Goal: Find specific page/section: Find specific page/section

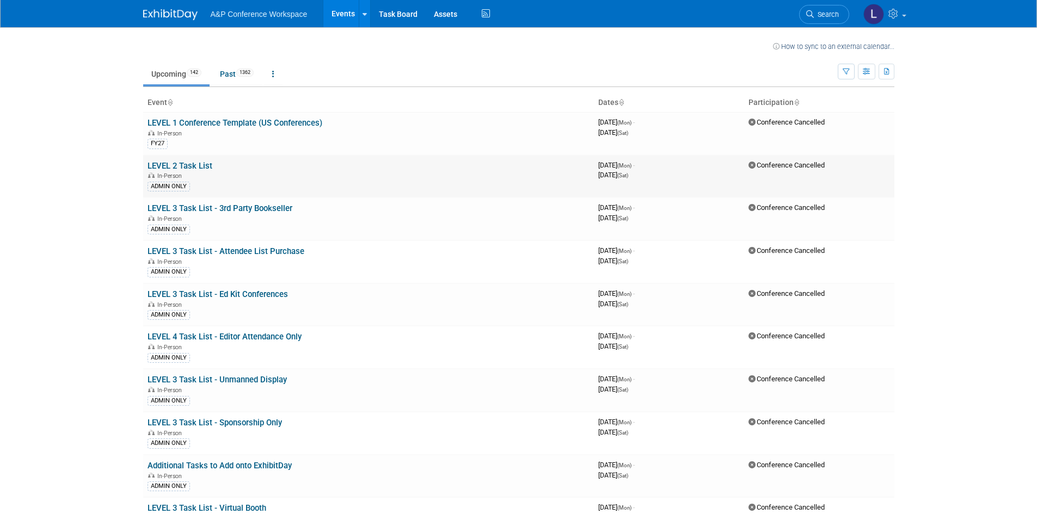
scroll to position [5046, 0]
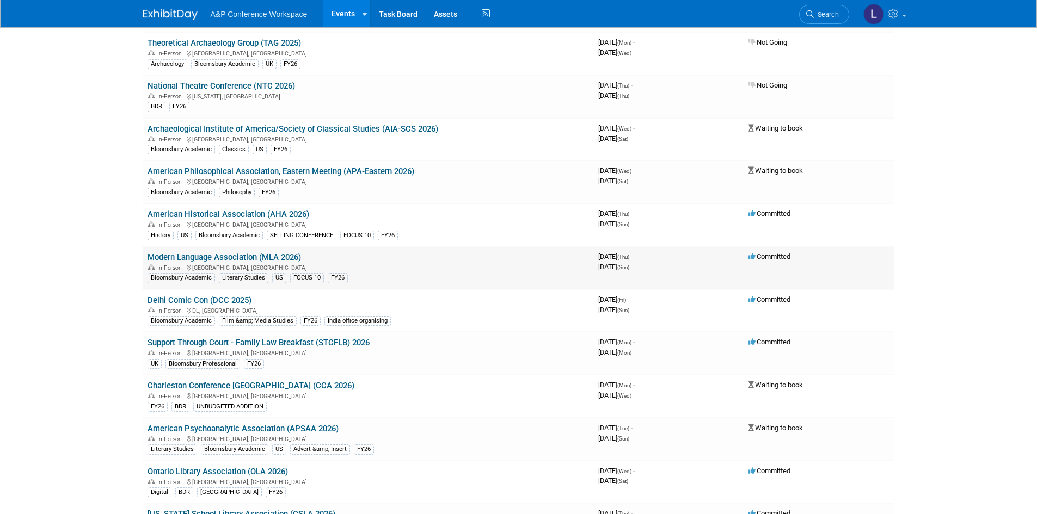
click at [237, 252] on link "Modern Language Association (MLA 2026)" at bounding box center [223, 257] width 153 height 10
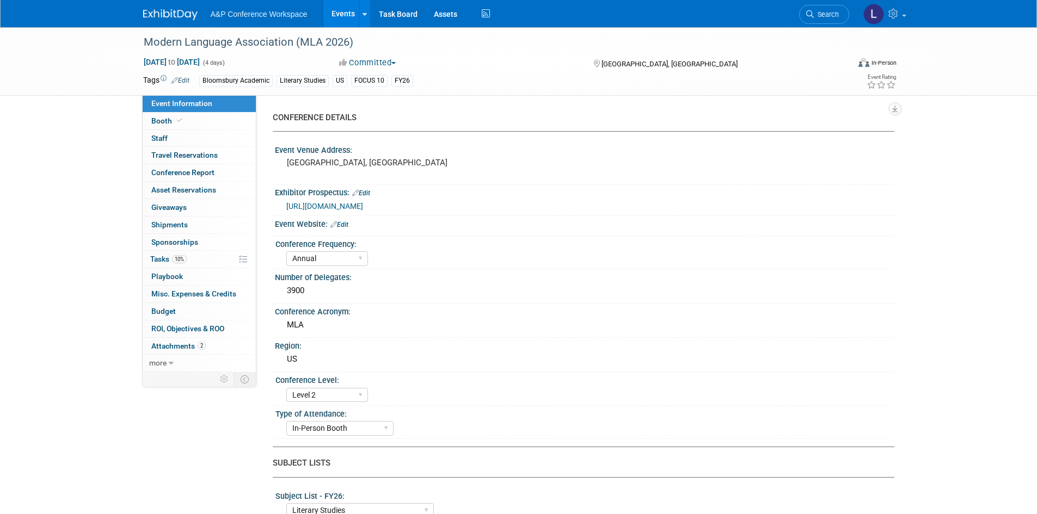
select select "Annual"
select select "Level 2"
select select "In-Person Booth"
select select "Literary Studies"
select select "Bloomsbury Academic"
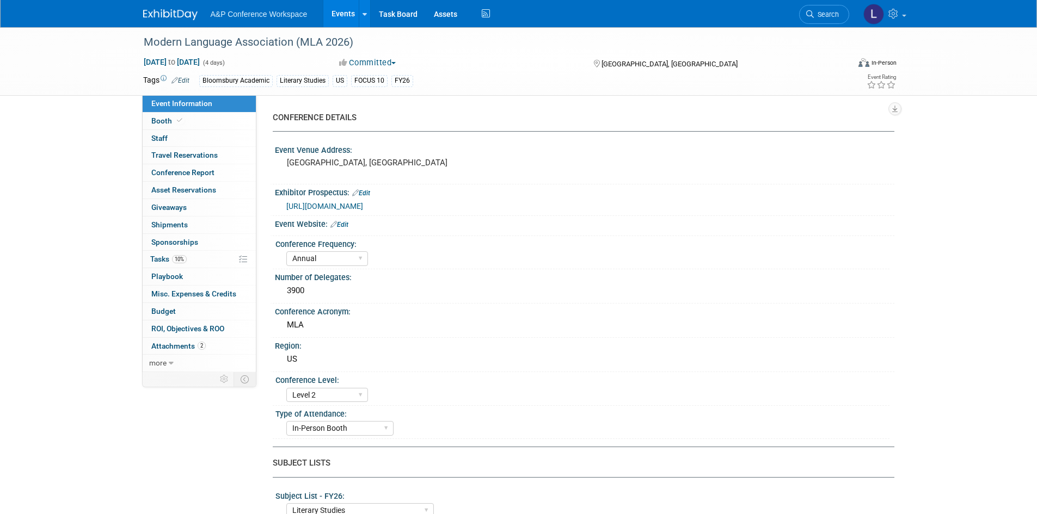
select select "Amanda Oney"
select select "Maria Rohde"
select select "Networking/Commissioning"
